Goal: Task Accomplishment & Management: Manage account settings

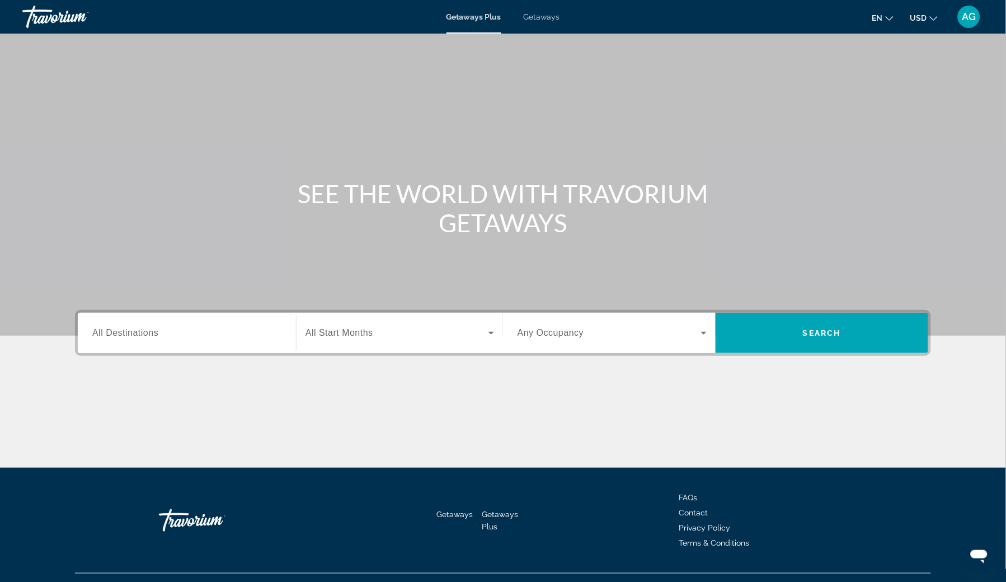
click at [969, 18] on span "AG" at bounding box center [970, 16] width 14 height 11
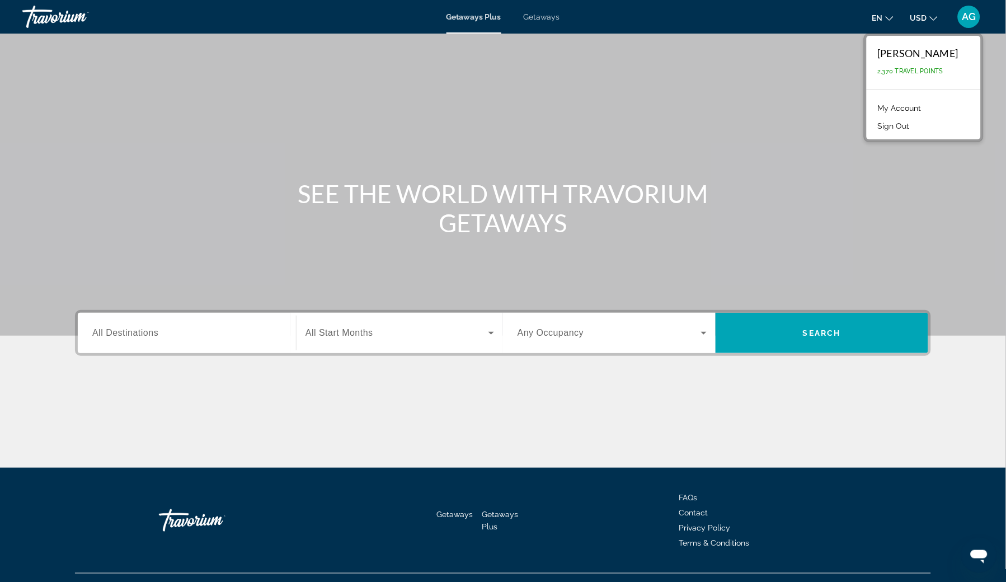
click at [969, 18] on span "AG" at bounding box center [970, 16] width 14 height 11
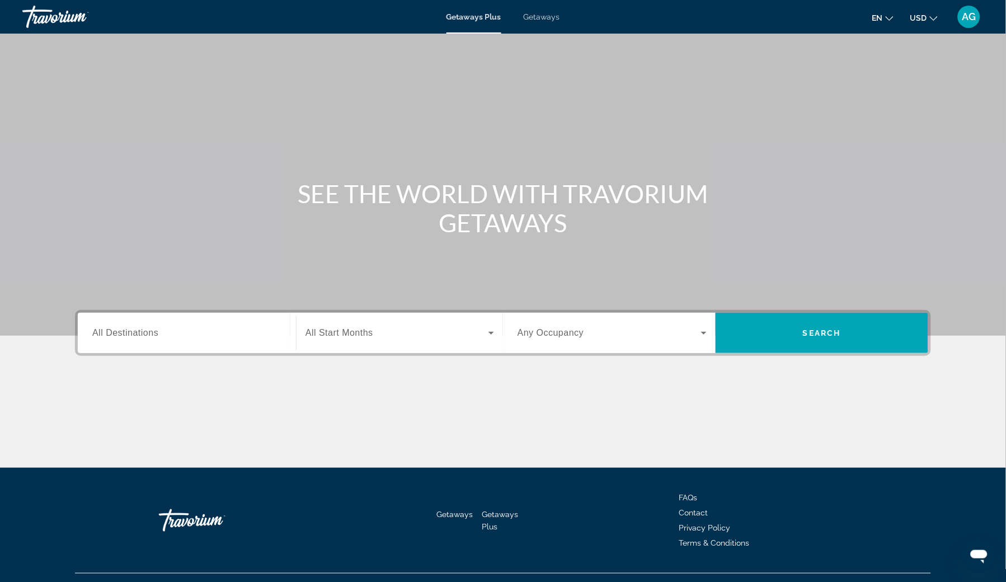
click at [973, 17] on span "AG" at bounding box center [970, 16] width 14 height 11
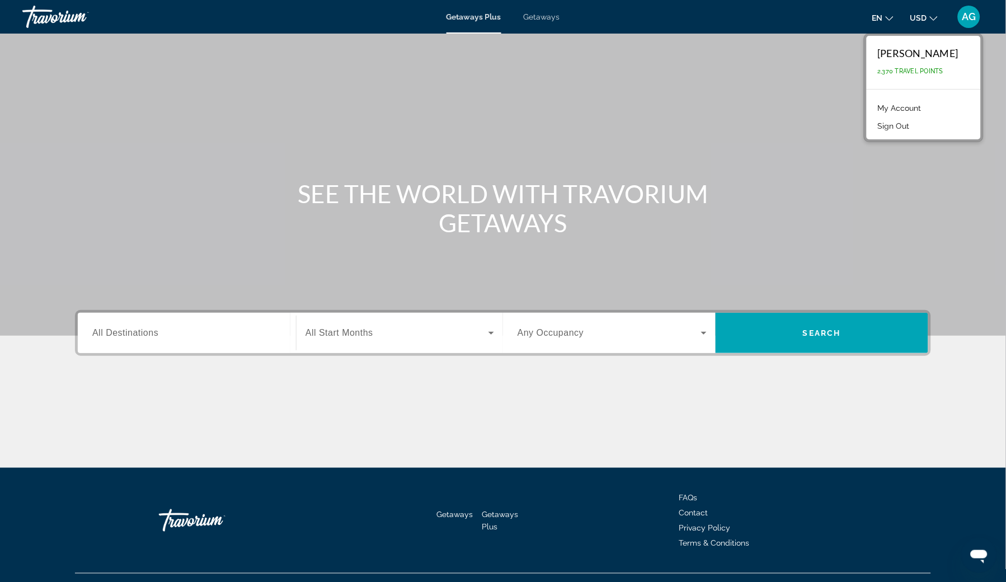
click at [926, 110] on link "My Account" at bounding box center [900, 108] width 55 height 15
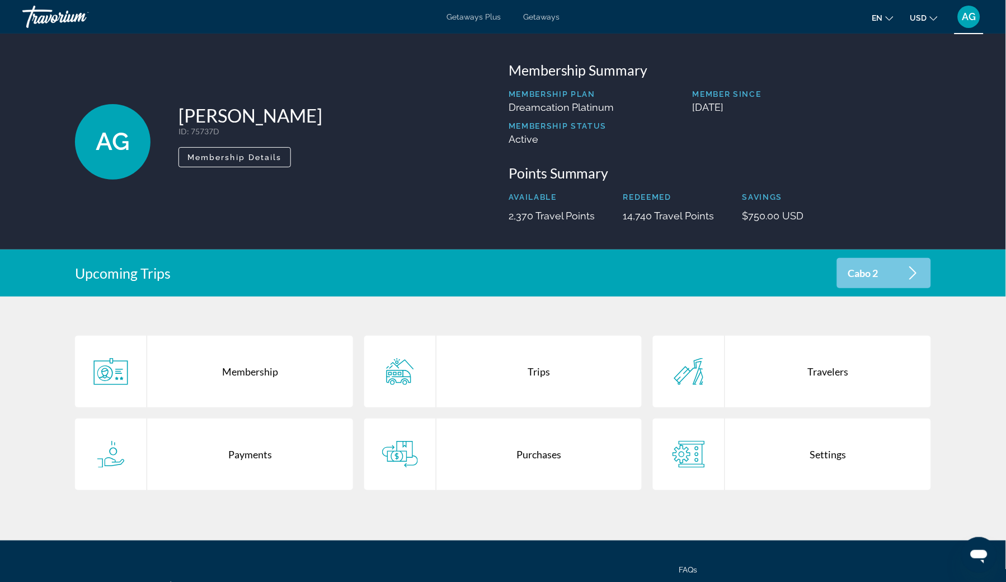
click at [508, 442] on div "Purchases" at bounding box center [540, 455] width 206 height 72
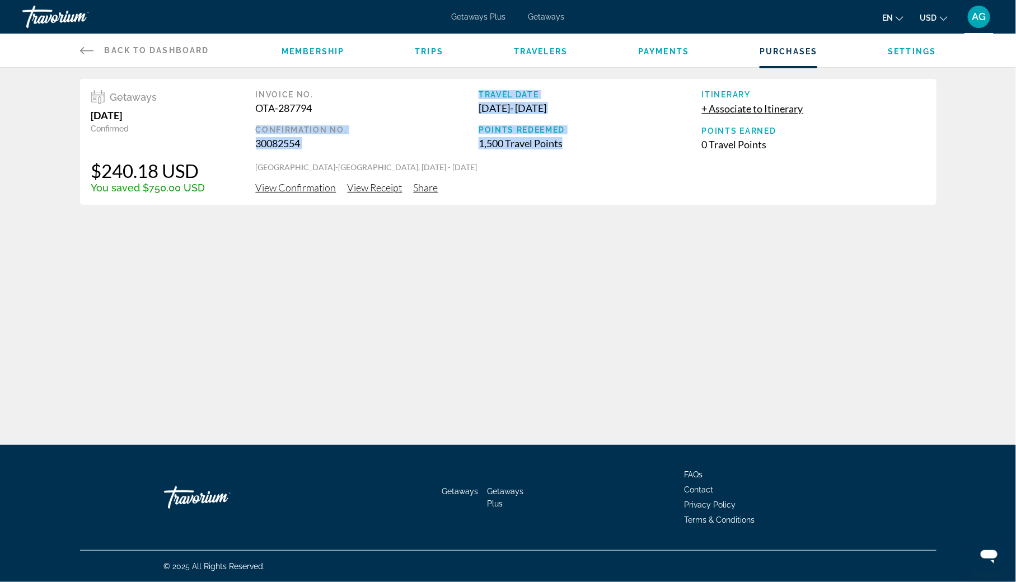
drag, startPoint x: 460, startPoint y: 124, endPoint x: 584, endPoint y: 144, distance: 125.9
click at [584, 144] on div "Invoice No. OTA-287794 Confirmation No. 30082554 Travel Date Aug 30, 2025 - Sep…" at bounding box center [590, 126] width 669 height 72
click at [584, 143] on div "1,500 Travel Points" at bounding box center [590, 143] width 223 height 12
click at [267, 190] on span "View Confirmation" at bounding box center [296, 187] width 81 height 12
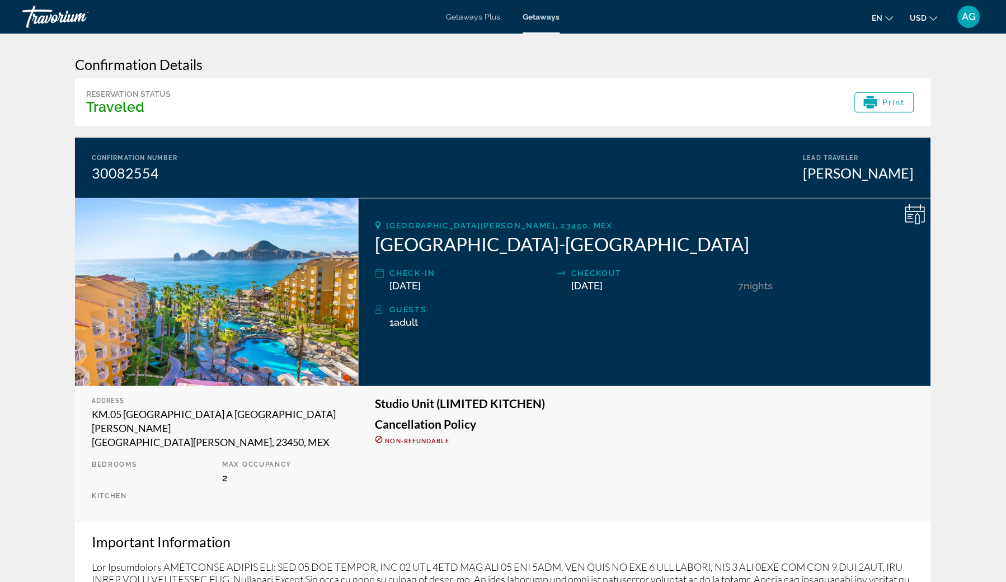
click at [975, 15] on span "AG" at bounding box center [970, 16] width 14 height 11
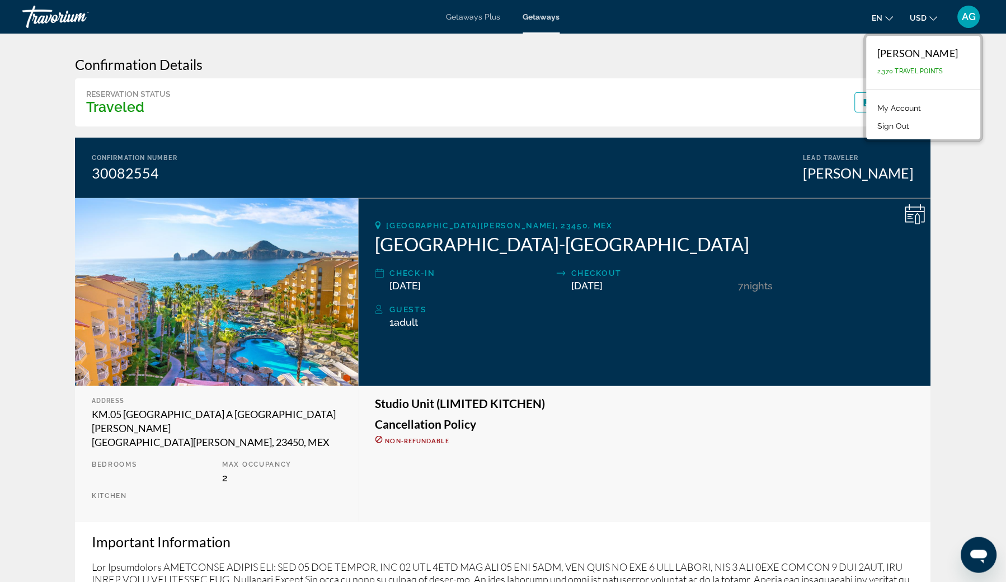
click at [57, 20] on div "Travorium" at bounding box center [78, 16] width 112 height 29
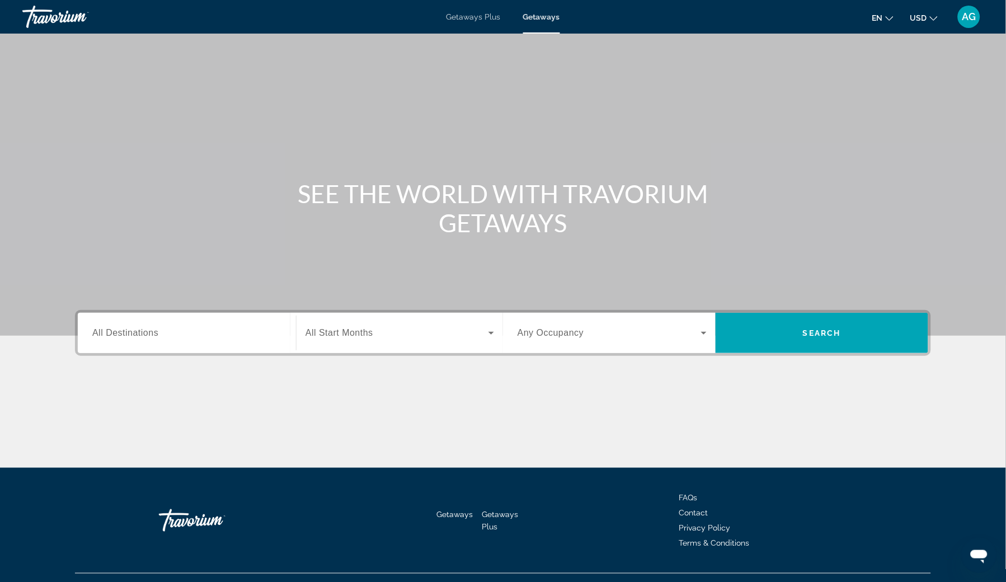
click at [972, 16] on span "AG" at bounding box center [970, 16] width 14 height 11
click at [968, 18] on span "AG" at bounding box center [970, 16] width 14 height 11
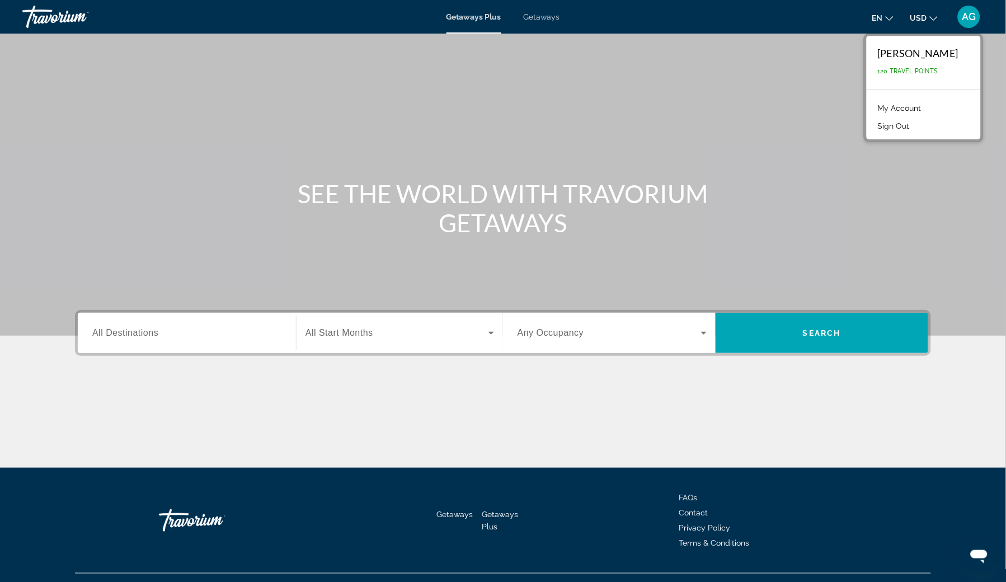
click at [968, 18] on span "AG" at bounding box center [970, 16] width 14 height 11
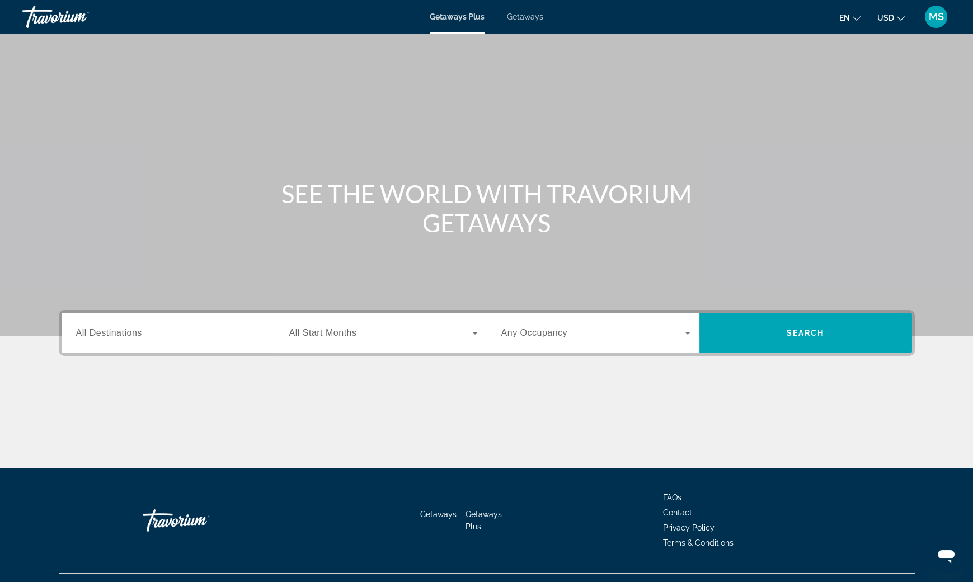
click at [930, 16] on span "MS" at bounding box center [936, 16] width 15 height 11
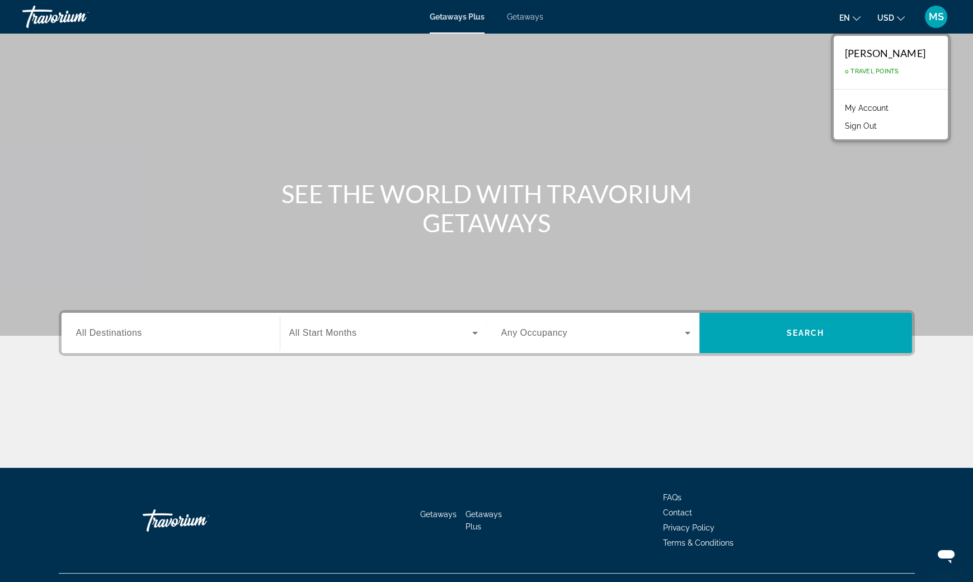
click at [930, 16] on span "MS" at bounding box center [936, 16] width 15 height 11
